Goal: Navigation & Orientation: Find specific page/section

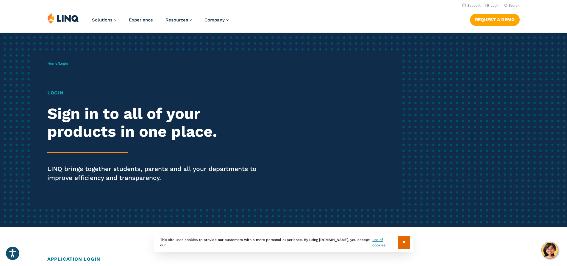
click at [63, 63] on span "Login" at bounding box center [63, 63] width 9 height 4
drag, startPoint x: 56, startPoint y: 96, endPoint x: 56, endPoint y: 93, distance: 3.3
click at [56, 95] on h1 "Login" at bounding box center [156, 92] width 218 height 7
click at [56, 93] on h1 "Login" at bounding box center [156, 92] width 218 height 7
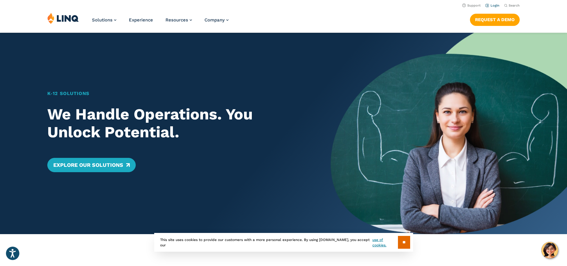
click at [489, 4] on link "Login" at bounding box center [492, 6] width 14 height 4
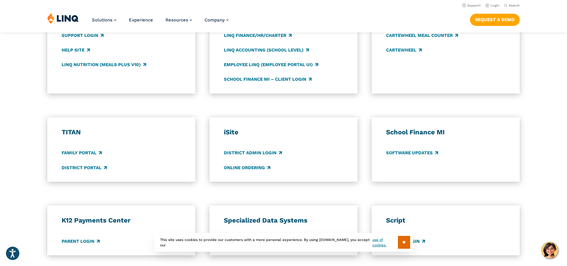
scroll to position [354, 0]
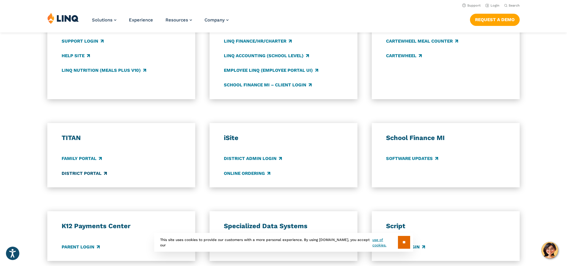
click at [75, 174] on link "District Portal" at bounding box center [84, 173] width 45 height 7
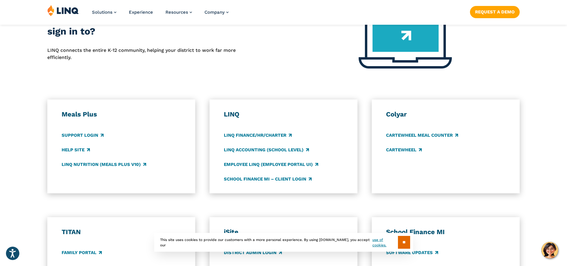
scroll to position [262, 0]
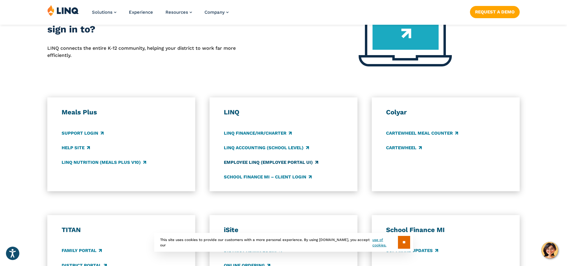
click at [262, 163] on link "Employee LINQ (Employee Portal UI)" at bounding box center [271, 162] width 94 height 7
click at [264, 133] on link "LINQ Finance/HR/Charter" at bounding box center [258, 133] width 68 height 7
click at [268, 148] on link "LINQ Accounting (school level)" at bounding box center [266, 147] width 85 height 7
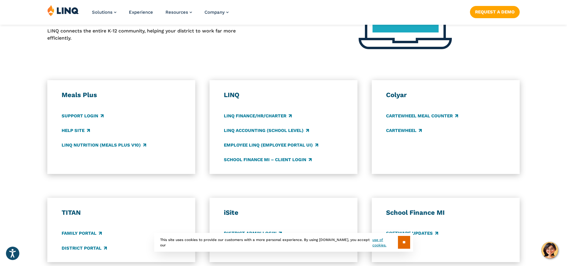
scroll to position [280, 0]
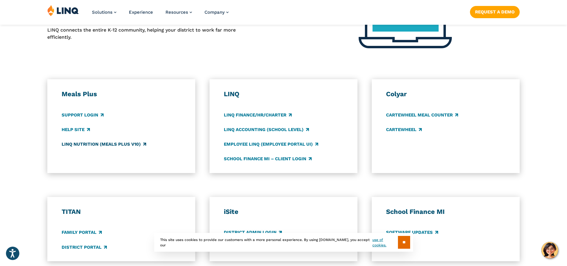
click at [95, 145] on link "LINQ Nutrition (Meals Plus v10)" at bounding box center [104, 144] width 85 height 7
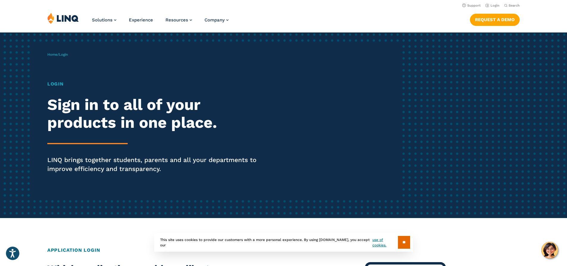
scroll to position [0, 0]
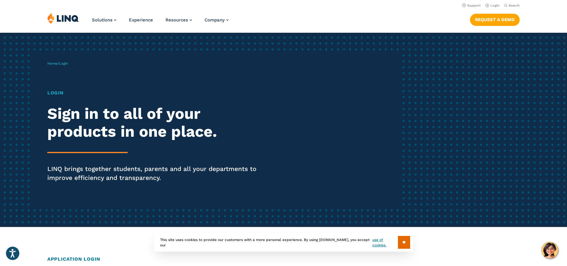
click at [382, 58] on div "Home / Login Login Sign in to all of your products in one place. LINQ brings to…" at bounding box center [224, 130] width 354 height 152
